Goal: Information Seeking & Learning: Check status

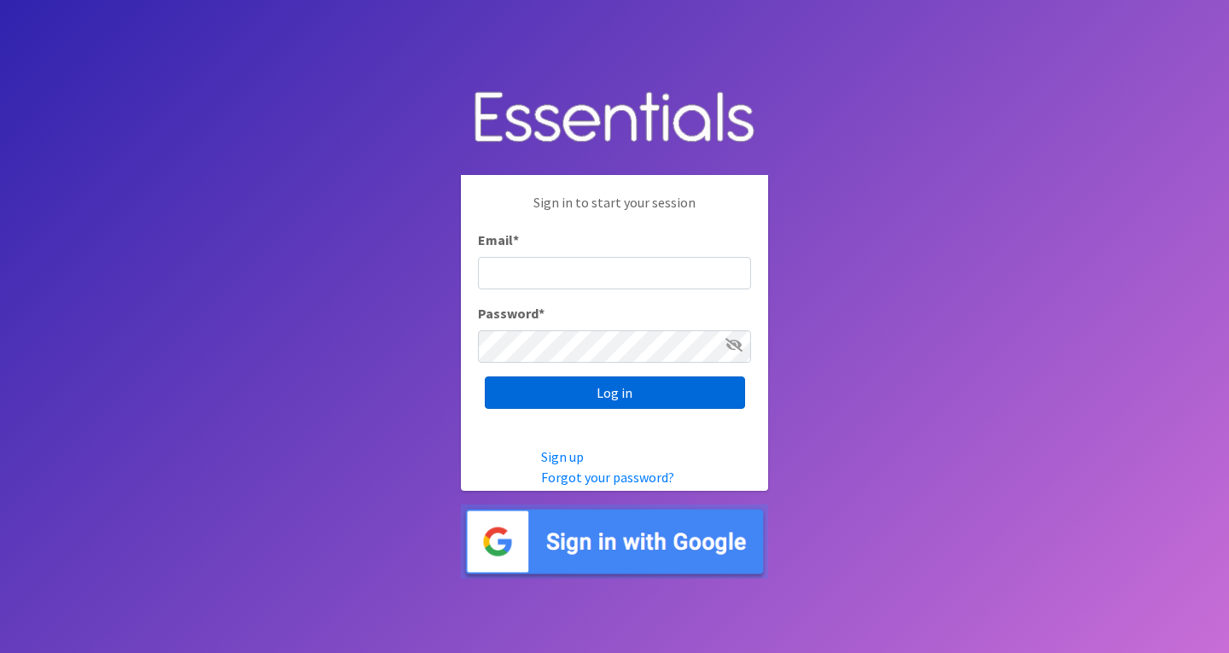
type input "[EMAIL_ADDRESS][DOMAIN_NAME]"
click at [648, 387] on input "Log in" at bounding box center [615, 392] width 260 height 32
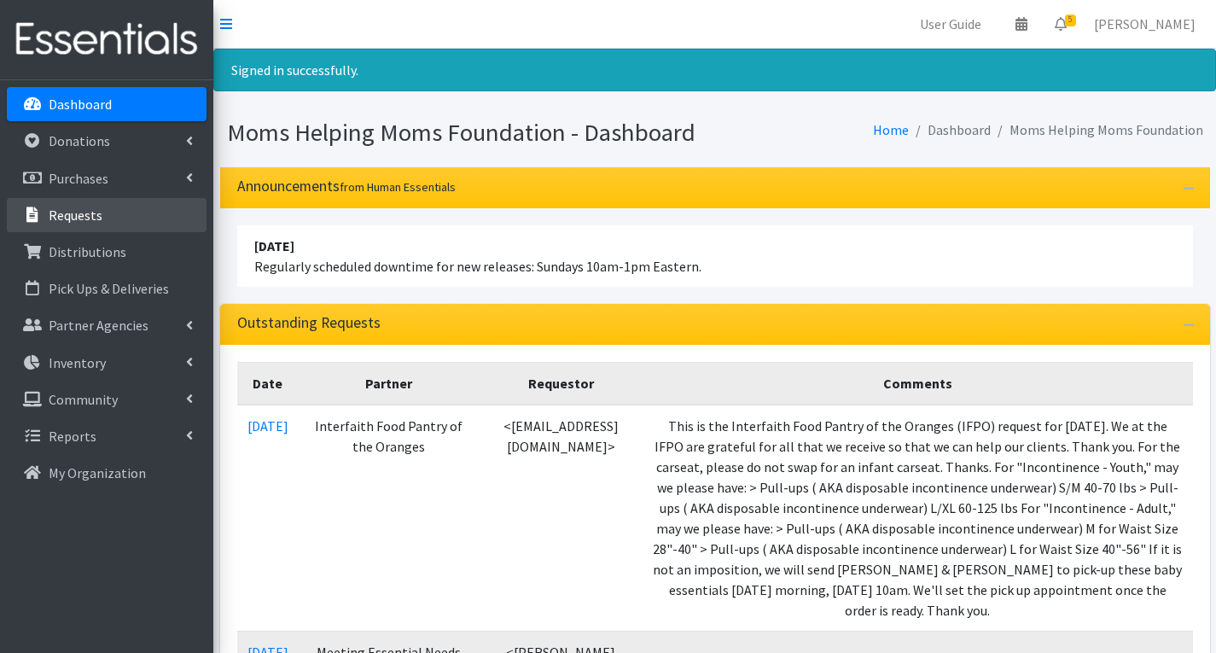
click at [133, 230] on link "Requests" at bounding box center [107, 215] width 200 height 34
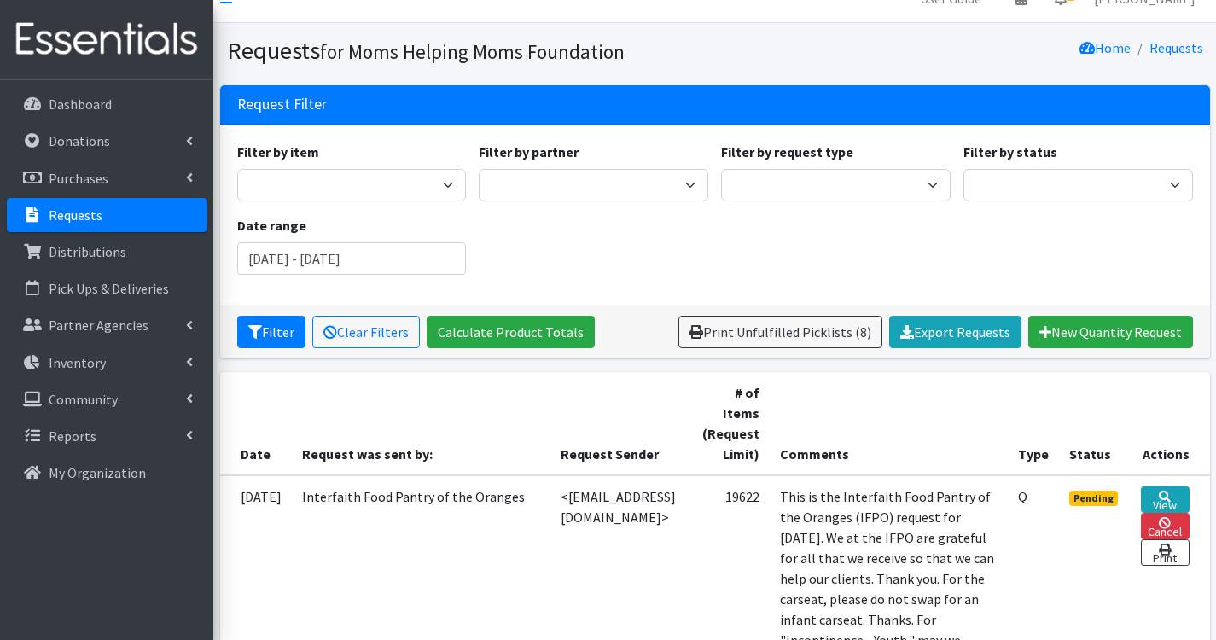
scroll to position [23, 0]
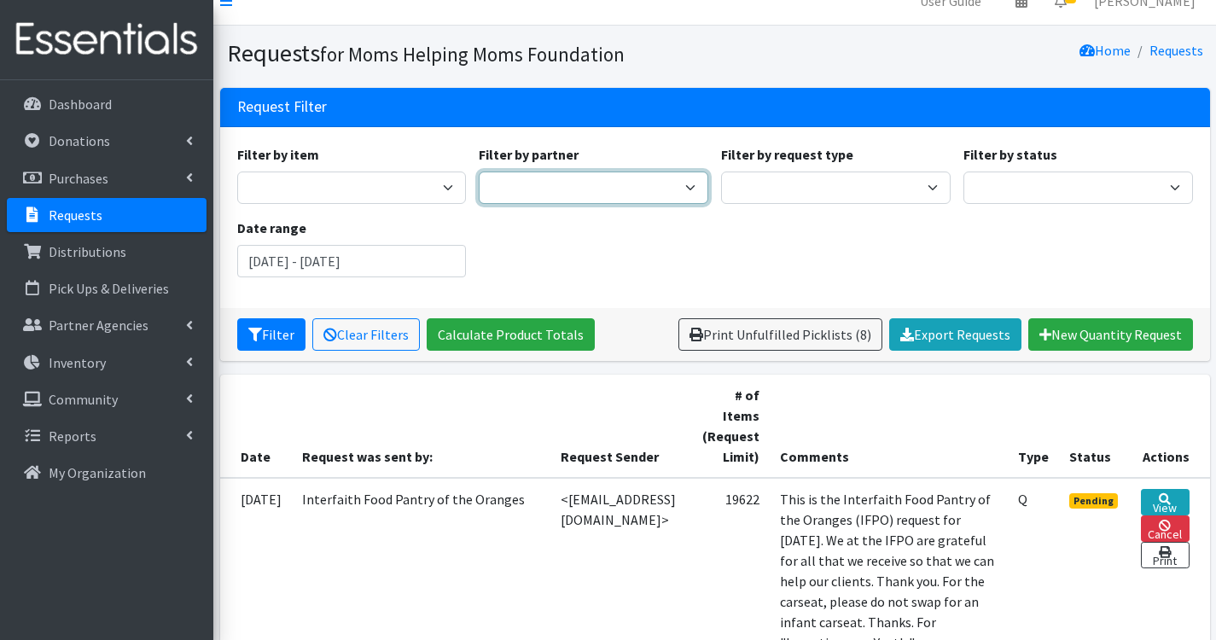
click at [635, 183] on select "A Better Choice Empowerment Center Acenda Integrated Health - FSC Acenda Integr…" at bounding box center [594, 188] width 230 height 32
select select "1690"
click at [479, 172] on select "A Better Choice Empowerment Center Acenda Integrated Health - FSC Acenda Integr…" at bounding box center [594, 188] width 230 height 32
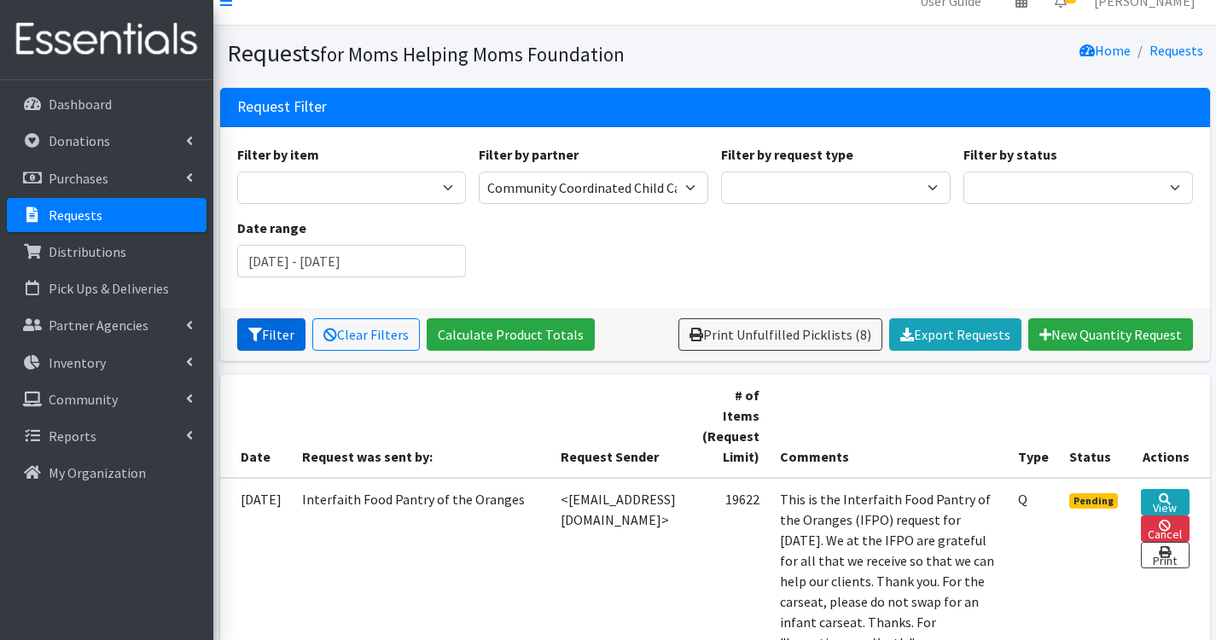
click at [263, 340] on button "Filter" at bounding box center [271, 334] width 68 height 32
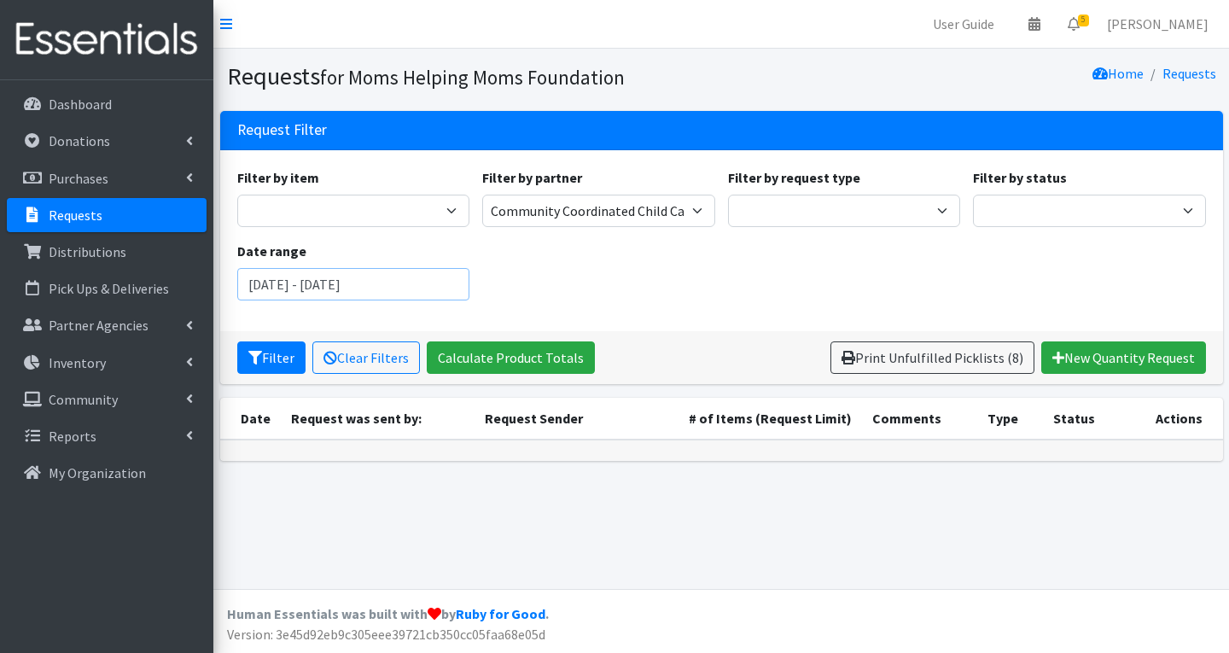
click at [292, 288] on input "July 16, 2025 - October 16, 2025" at bounding box center [353, 284] width 233 height 32
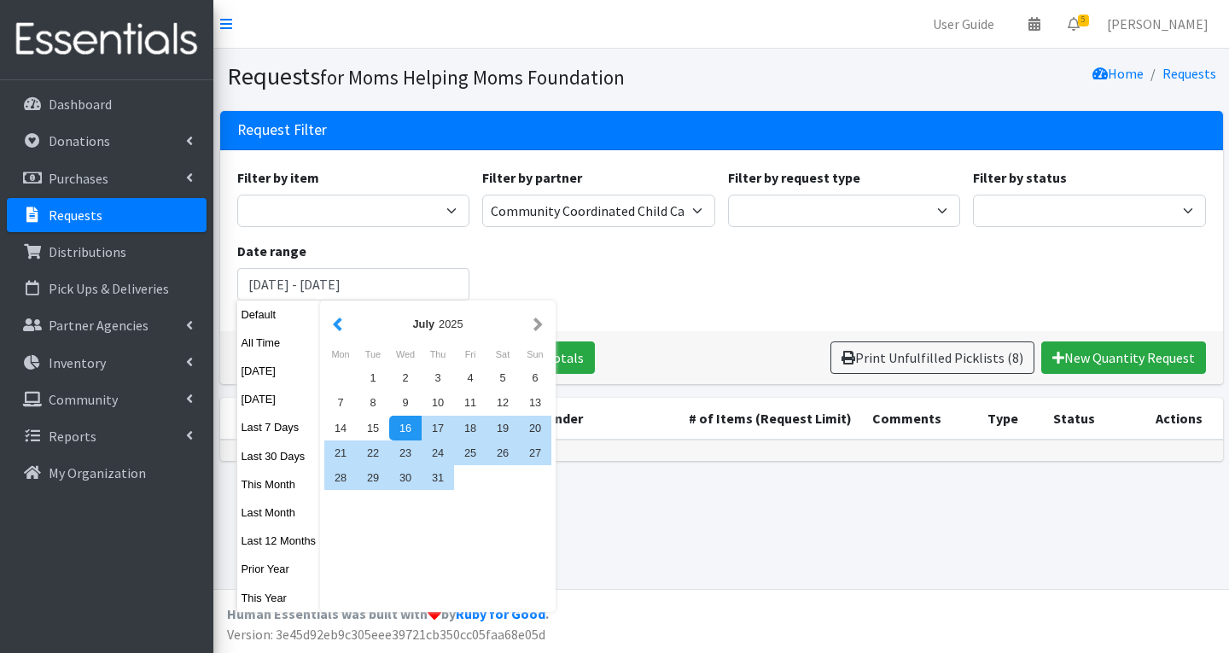
click at [335, 323] on button "button" at bounding box center [338, 323] width 18 height 21
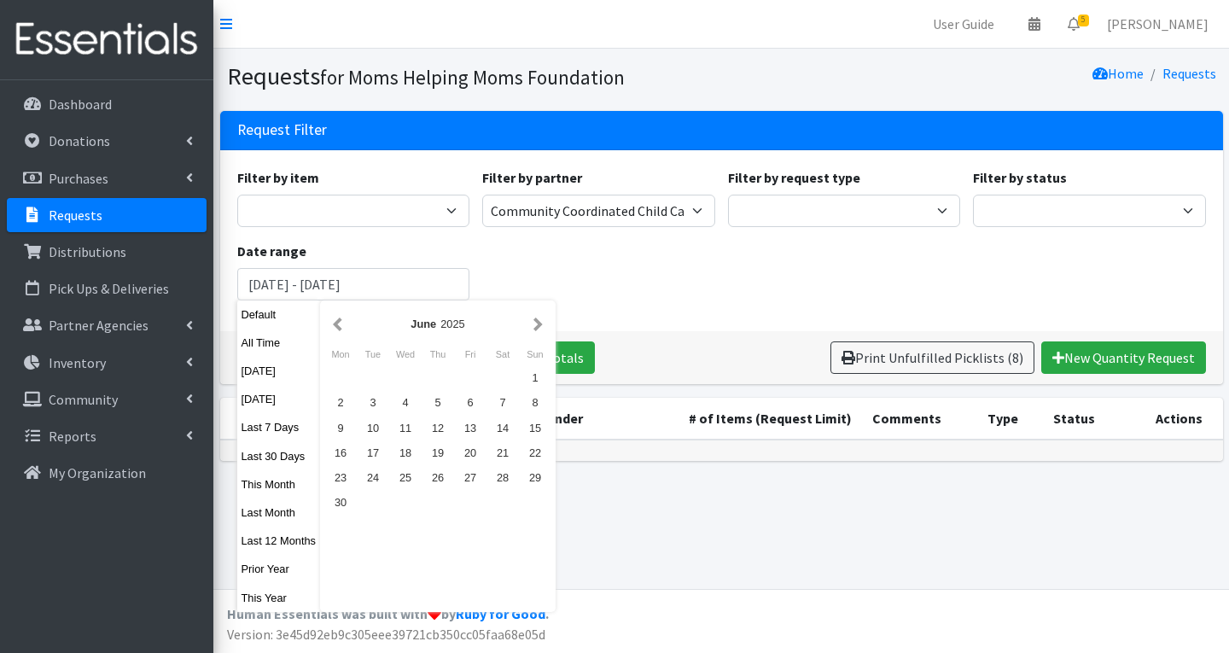
click at [335, 323] on button "button" at bounding box center [338, 323] width 18 height 21
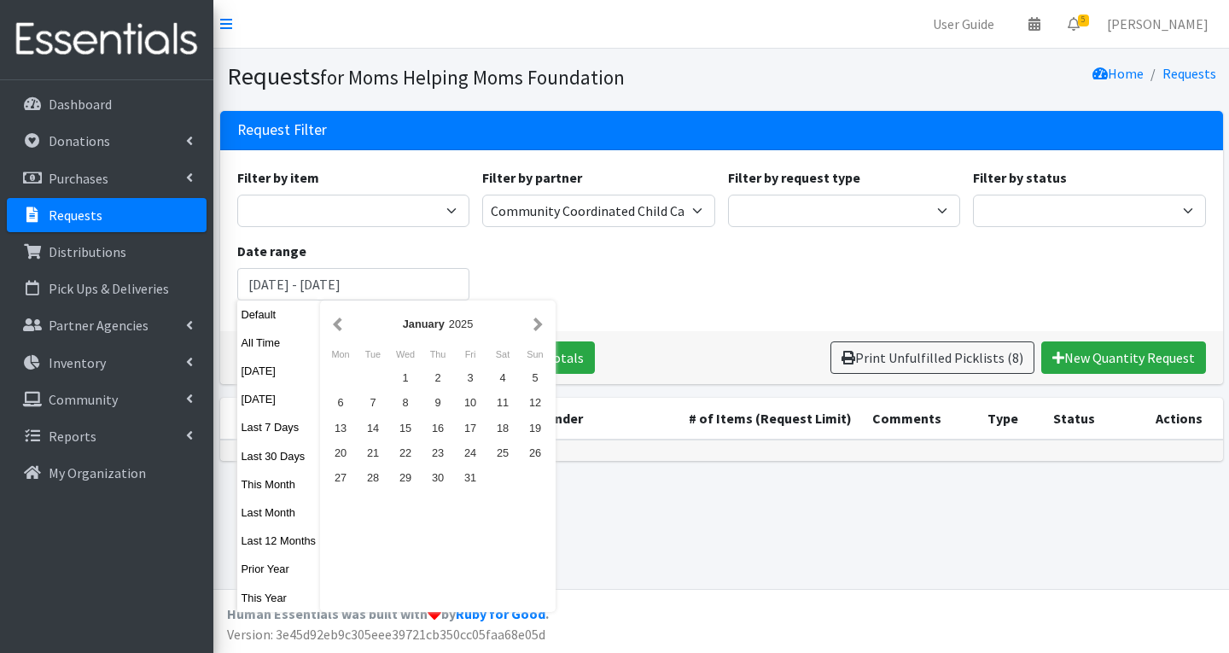
click at [335, 323] on button "button" at bounding box center [338, 323] width 18 height 21
click at [531, 381] on div "1" at bounding box center [535, 377] width 32 height 25
click at [623, 277] on div "Filter by item Activity Mat Adult Briefs (Large/X-Large) Adult Briefs (Medium/L…" at bounding box center [720, 240] width 981 height 147
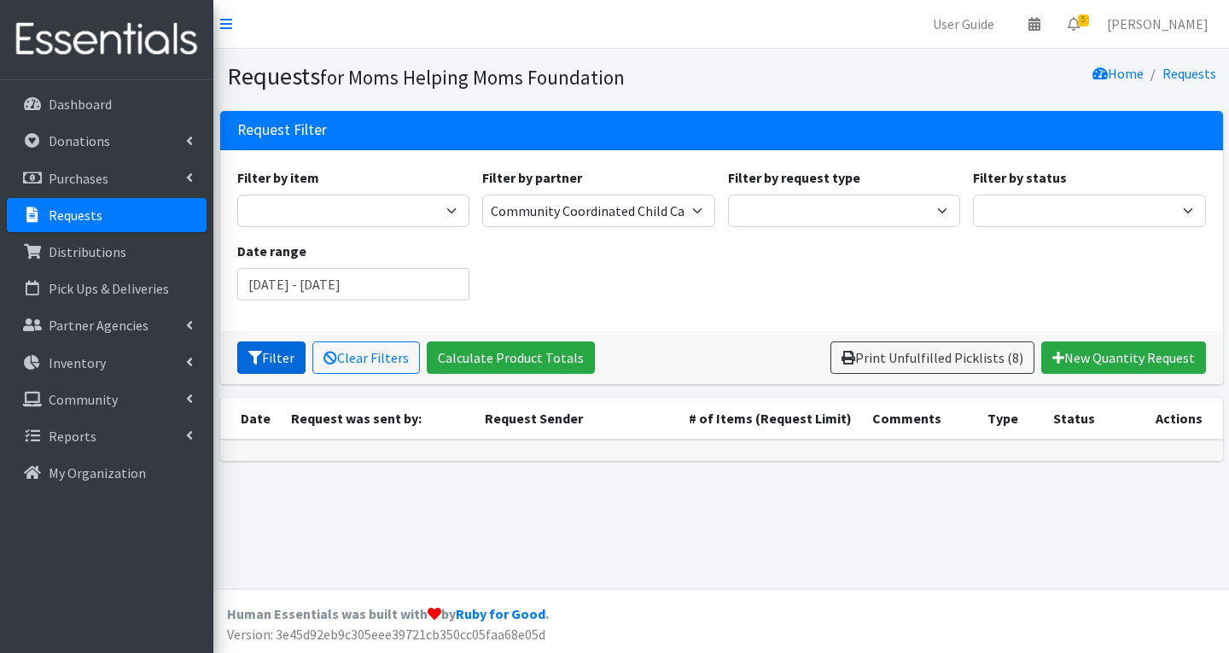
click at [266, 357] on button "Filter" at bounding box center [271, 357] width 68 height 32
click at [388, 288] on input "[DATE] - [DATE]" at bounding box center [353, 284] width 233 height 32
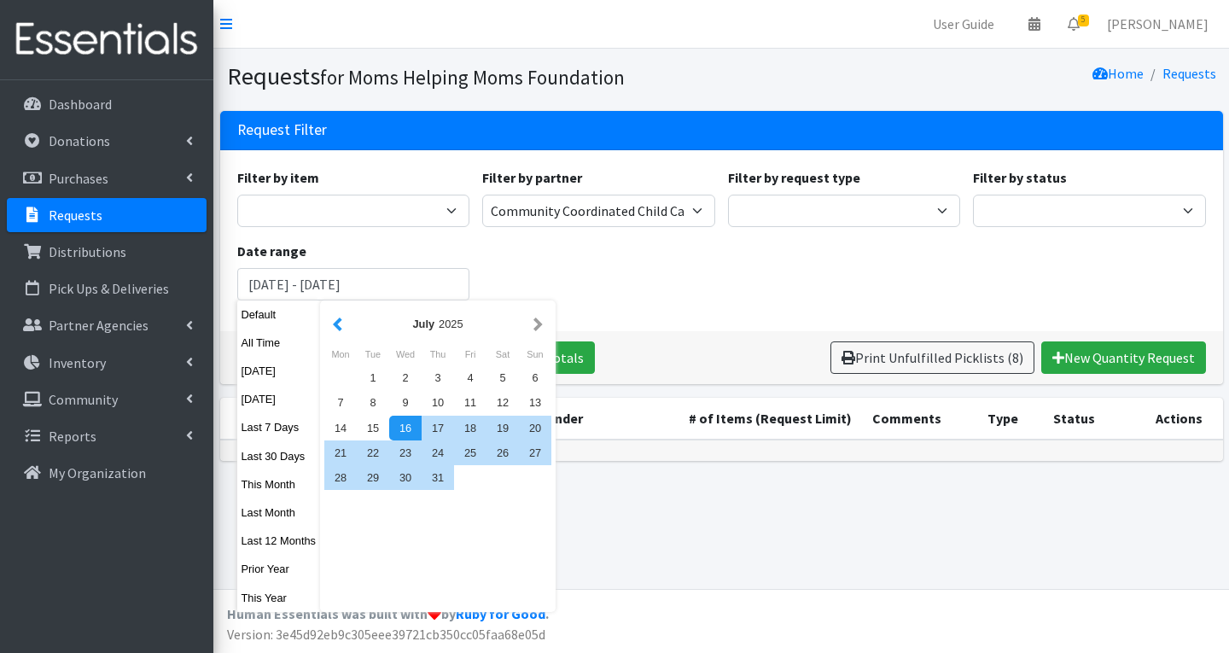
click at [340, 325] on button "button" at bounding box center [338, 323] width 18 height 21
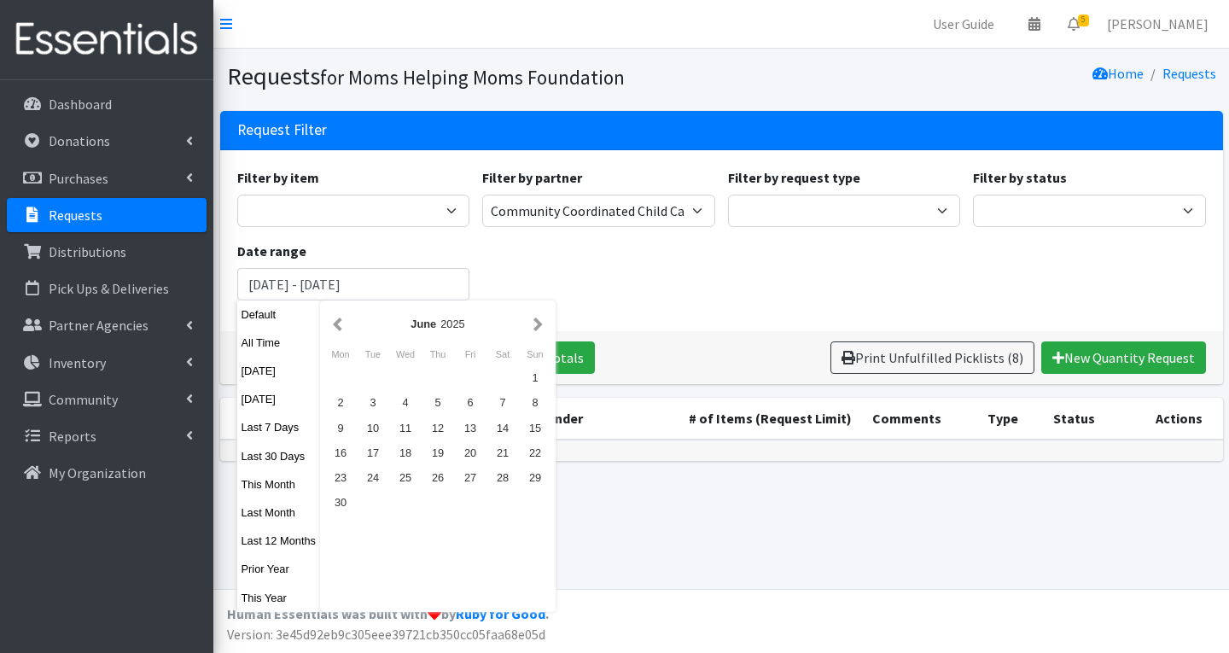
click at [340, 325] on button "button" at bounding box center [338, 323] width 18 height 21
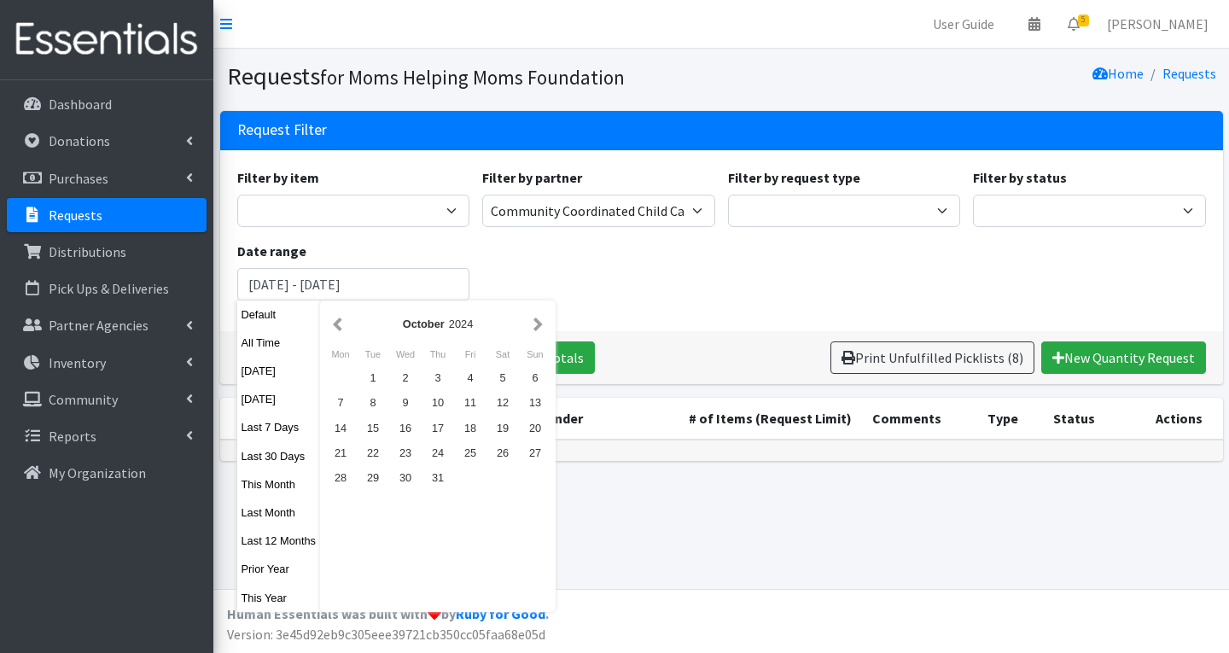
click at [340, 325] on button "button" at bounding box center [338, 323] width 18 height 21
click at [537, 375] on div "1" at bounding box center [535, 377] width 32 height 25
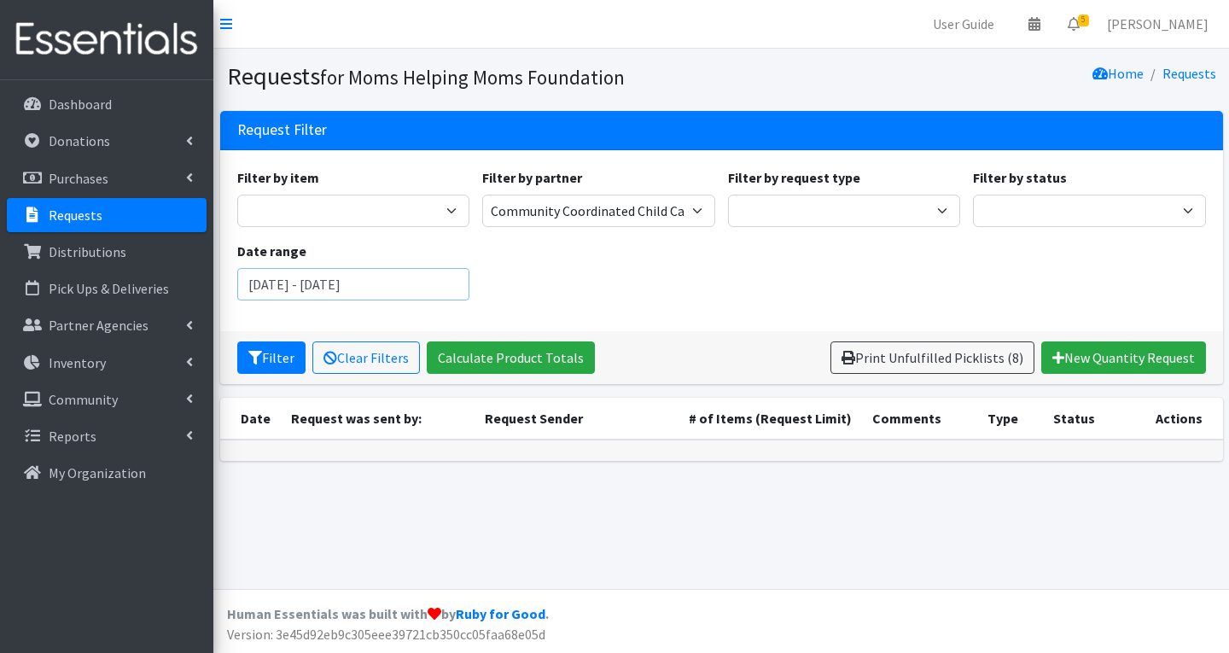
click at [418, 285] on input "September 1, 2024 - September 1, 2024" at bounding box center [353, 284] width 233 height 32
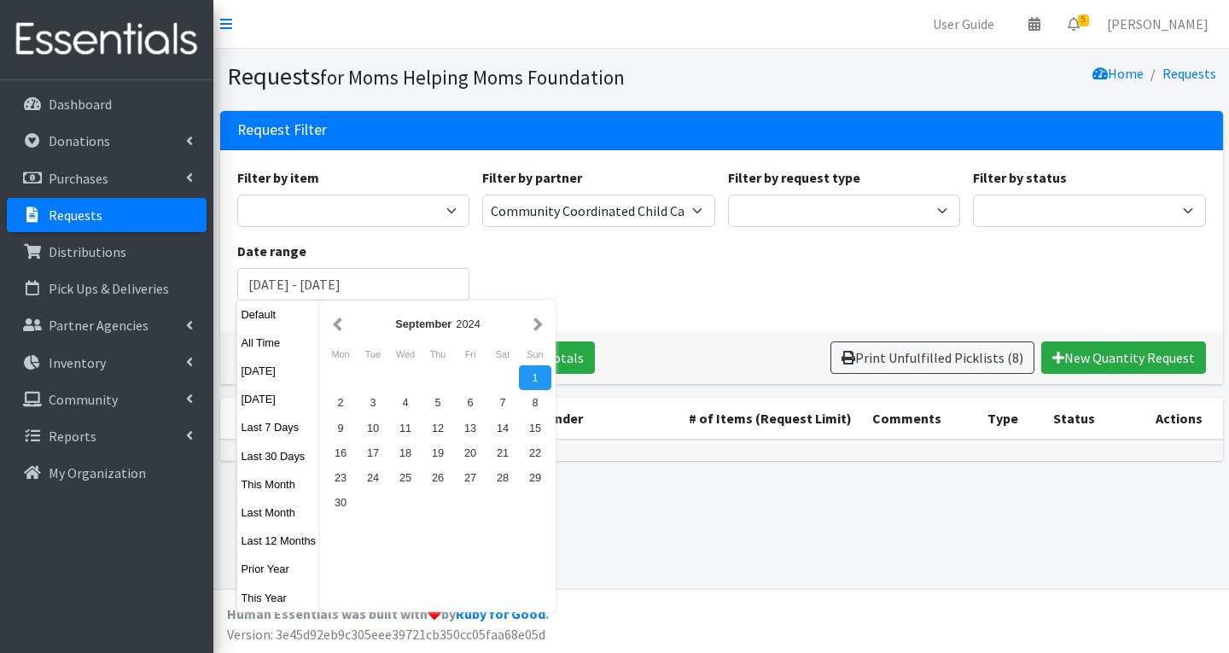
click at [526, 374] on div "1" at bounding box center [535, 377] width 32 height 25
click at [536, 323] on button "button" at bounding box center [538, 323] width 18 height 21
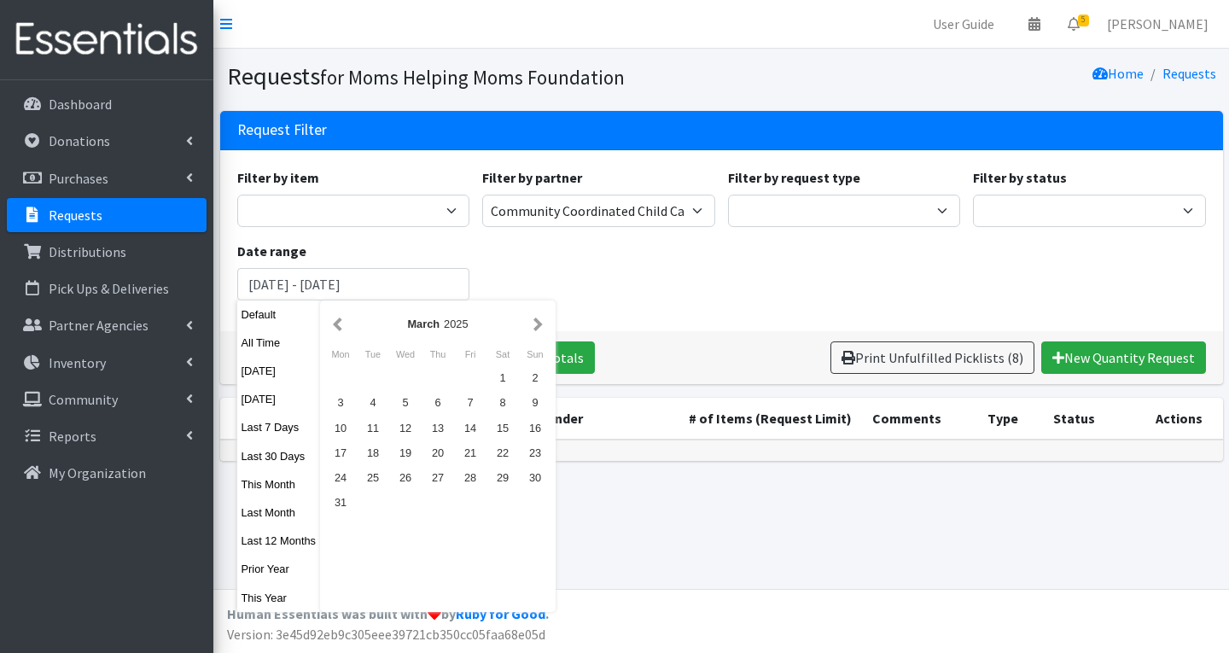
click at [536, 323] on button "button" at bounding box center [538, 323] width 18 height 21
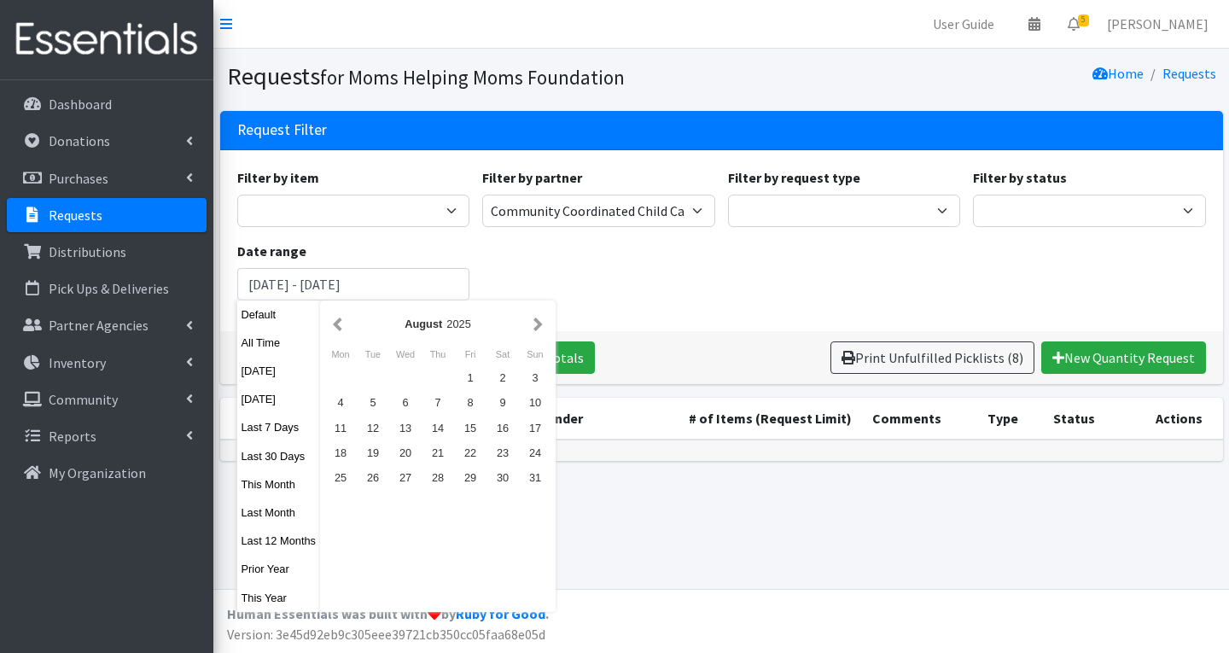
click at [536, 323] on button "button" at bounding box center [538, 323] width 18 height 21
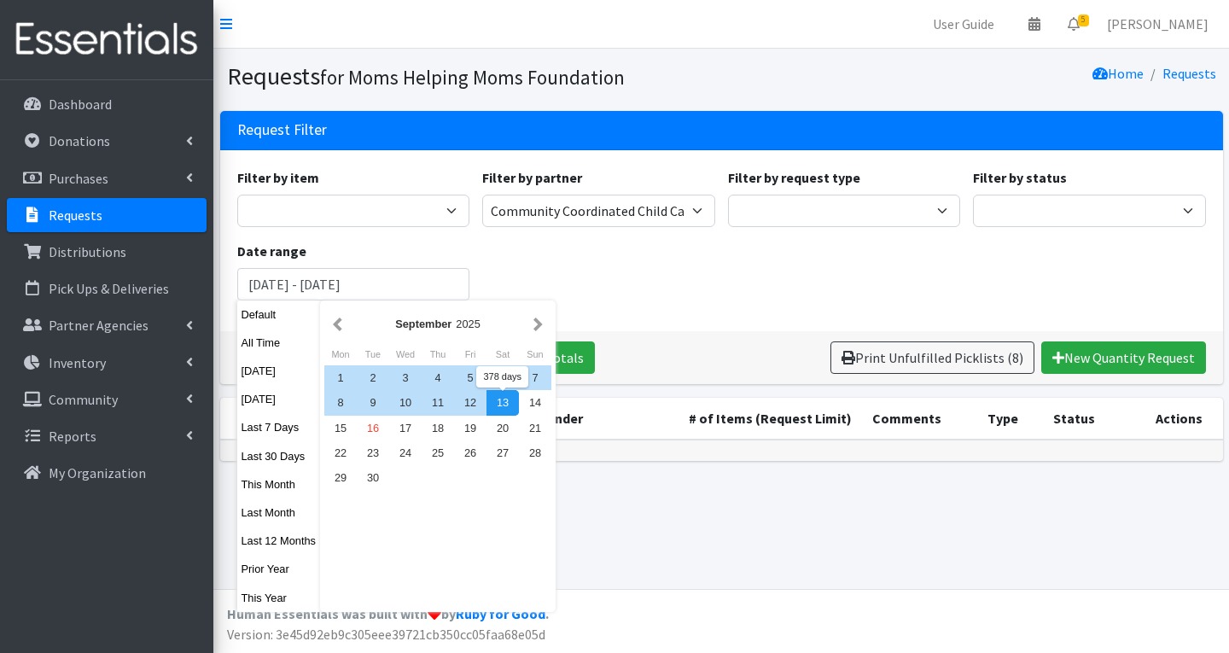
click at [496, 401] on div "13" at bounding box center [502, 402] width 32 height 25
type input "September 1, 2024 - September 13, 2025"
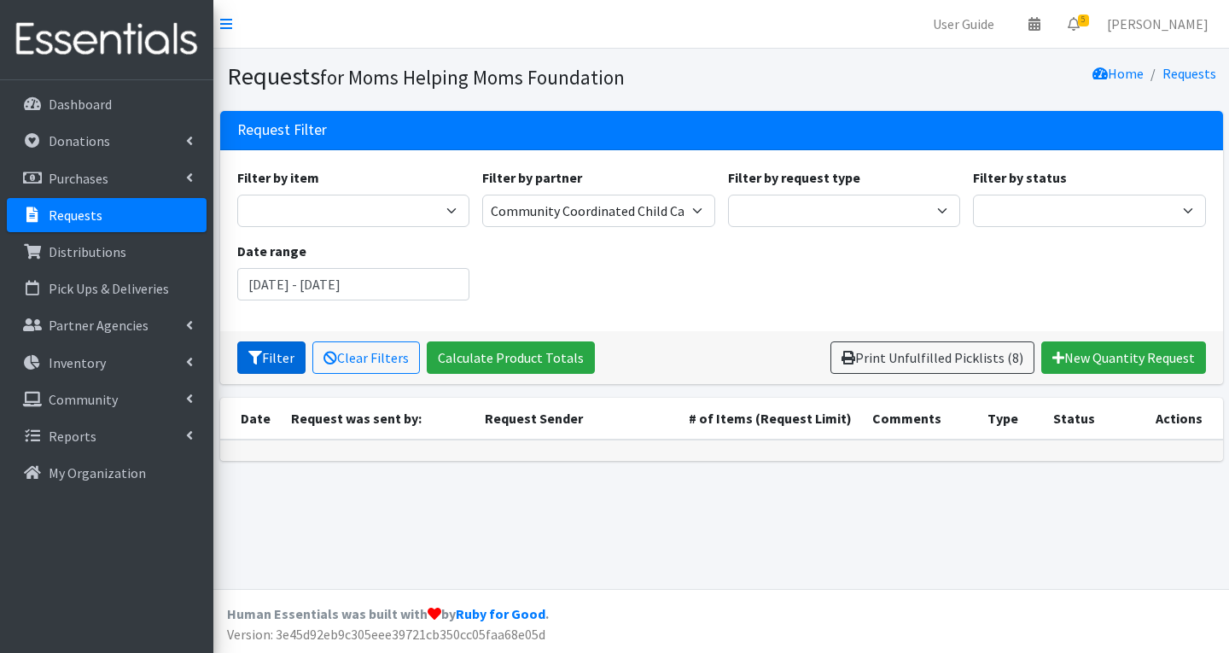
click at [272, 357] on button "Filter" at bounding box center [271, 357] width 68 height 32
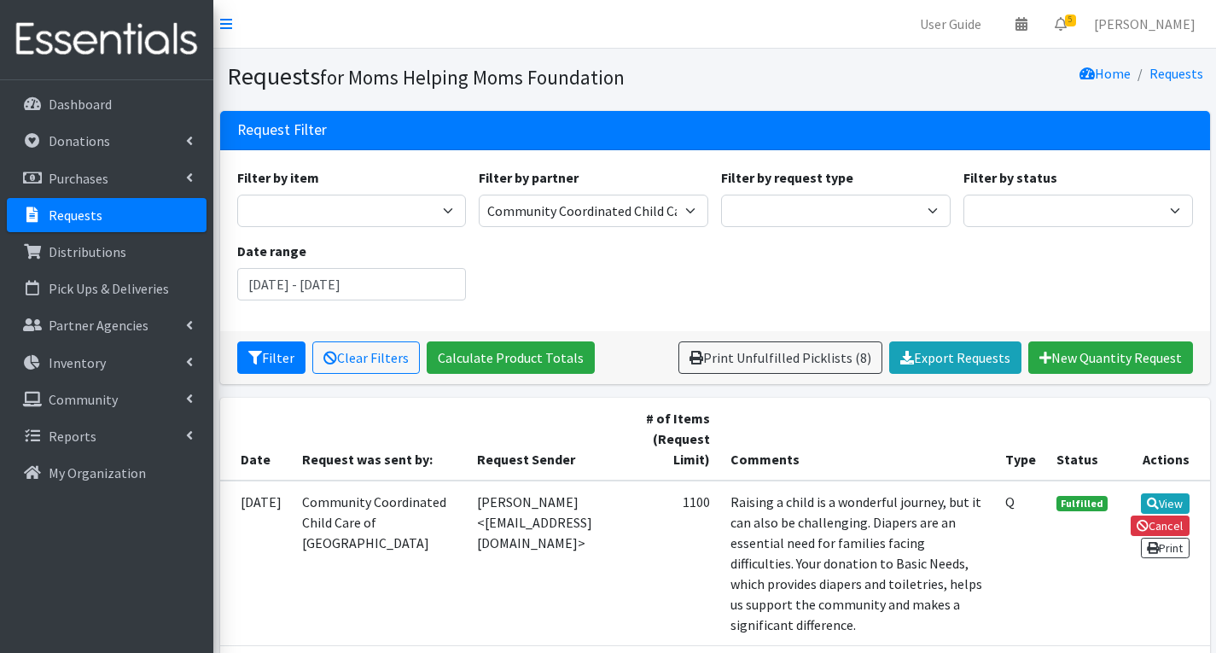
click at [611, 493] on td "Jessica Olivera <jolivera@ccccunion.org>" at bounding box center [548, 563] width 162 height 166
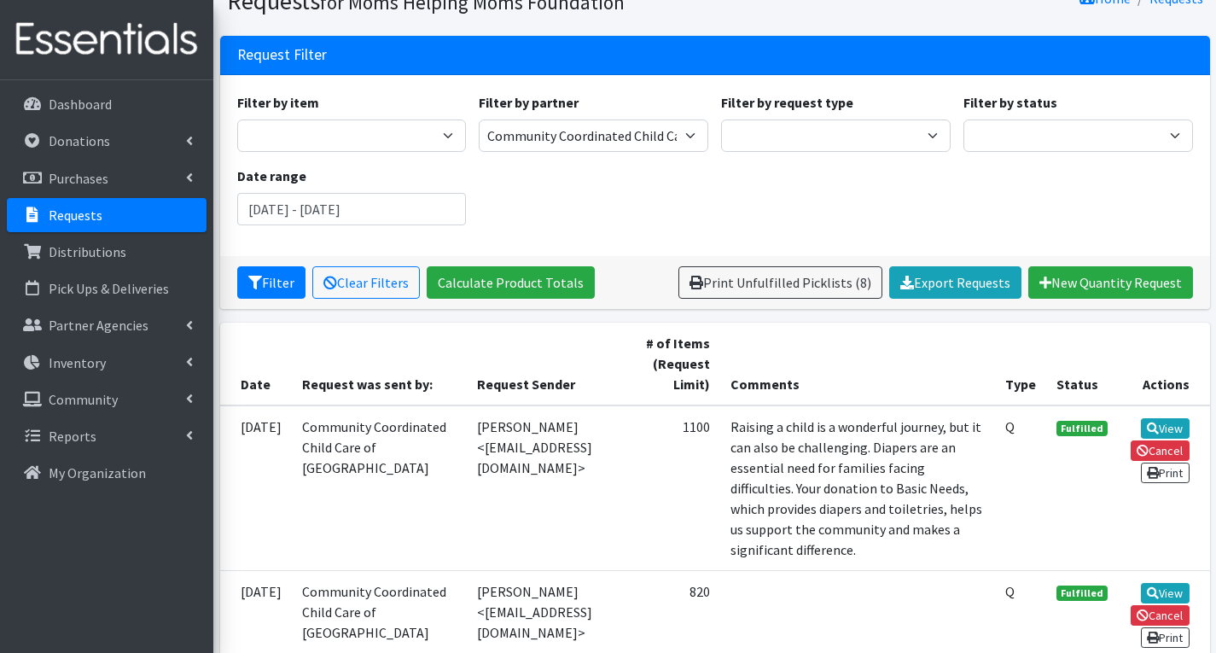
scroll to position [81, 0]
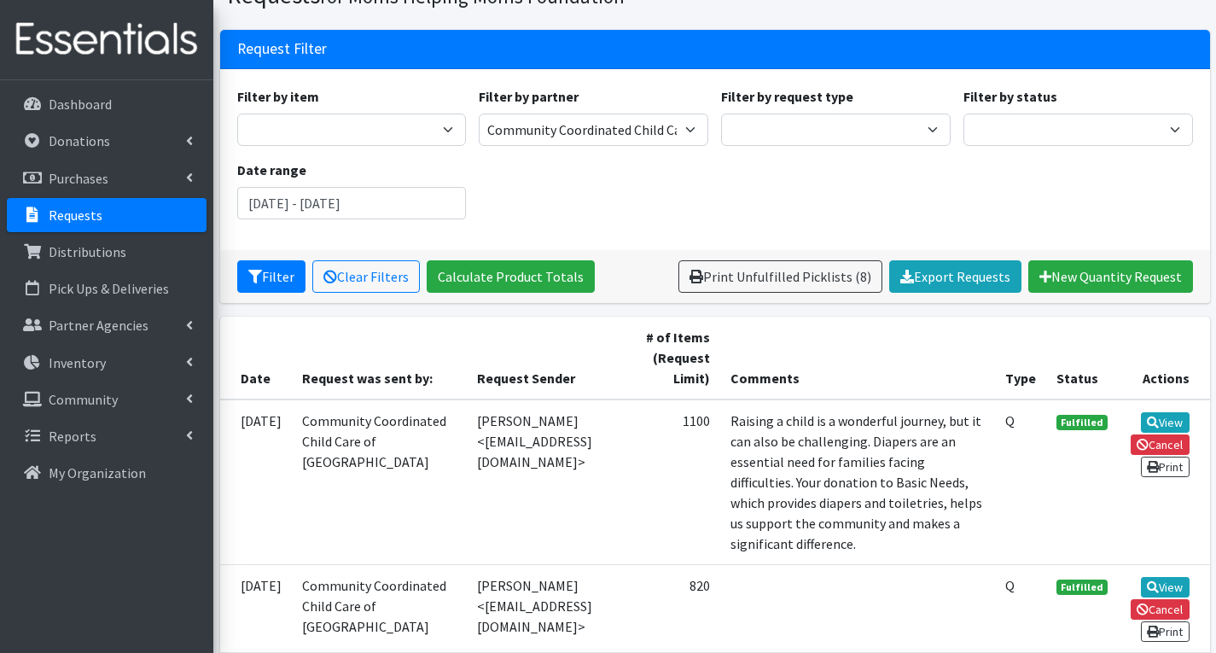
click at [614, 469] on td "Jessica Olivera <jolivera@ccccunion.org>" at bounding box center [548, 482] width 162 height 166
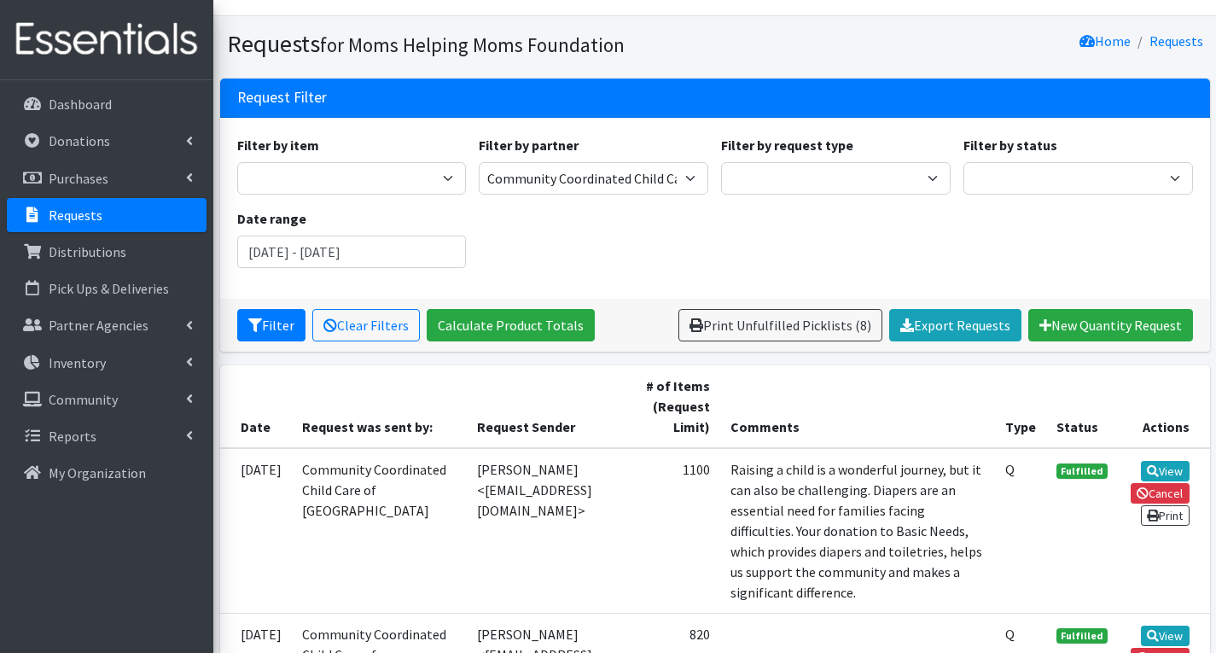
scroll to position [0, 0]
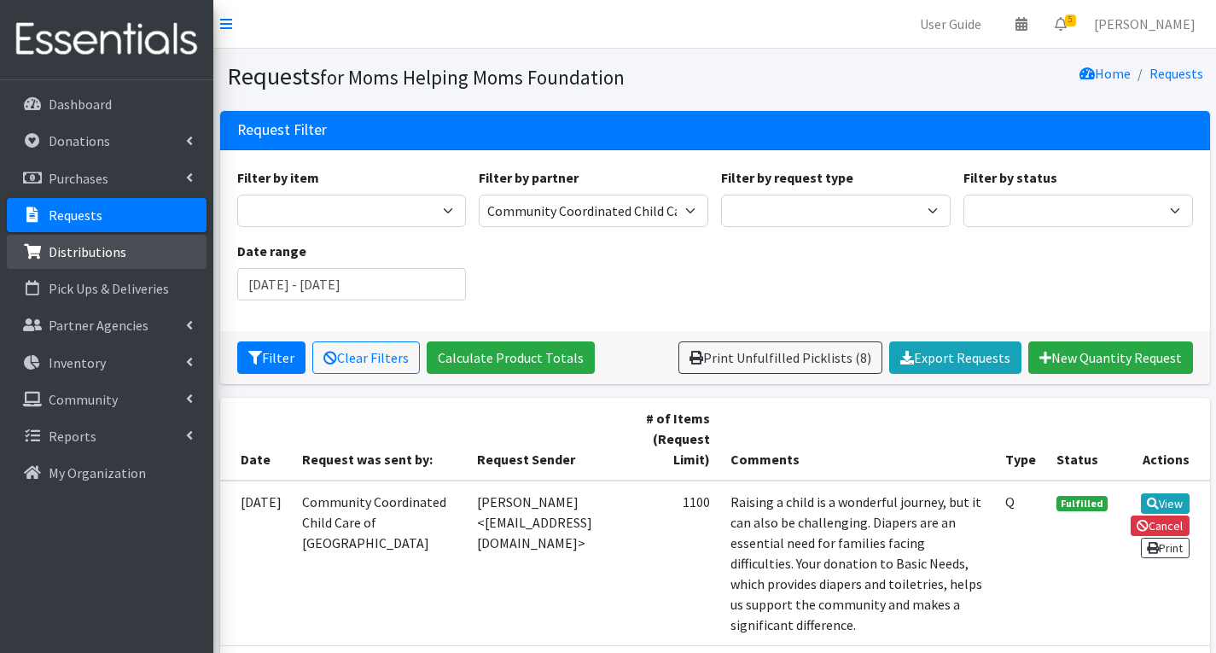
click at [180, 262] on link "Distributions" at bounding box center [107, 252] width 200 height 34
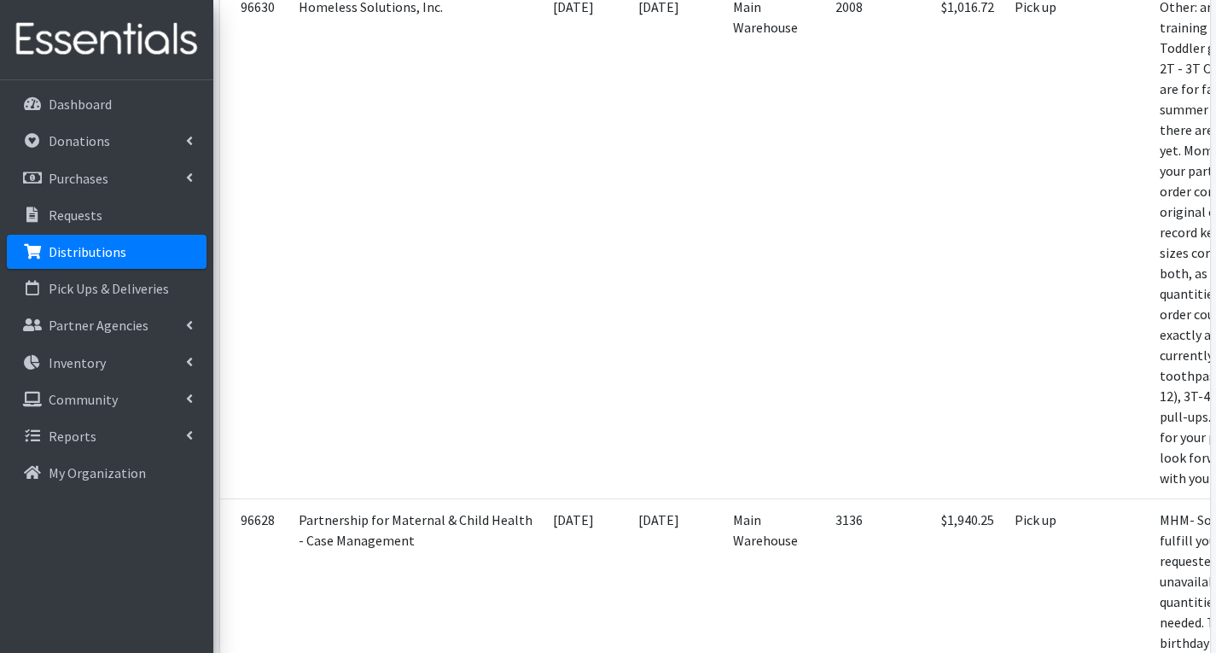
scroll to position [474, 0]
